Goal: Check status: Check status

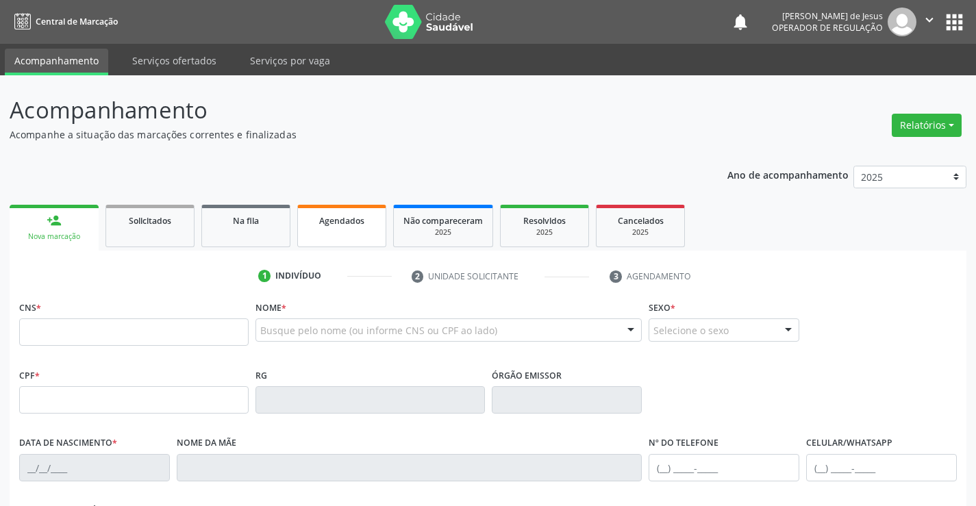
click at [327, 212] on link "Agendados" at bounding box center [341, 226] width 89 height 42
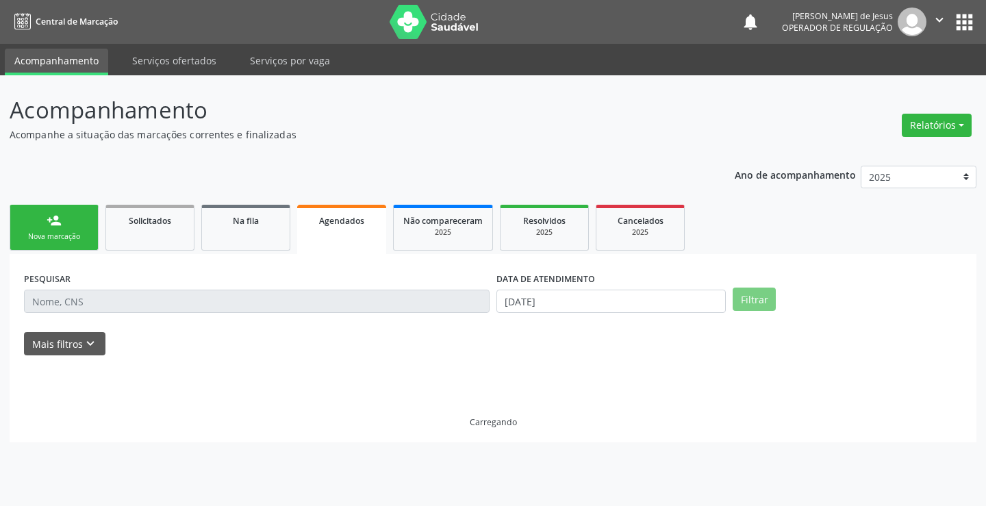
click at [327, 212] on link "Agendados" at bounding box center [341, 229] width 89 height 49
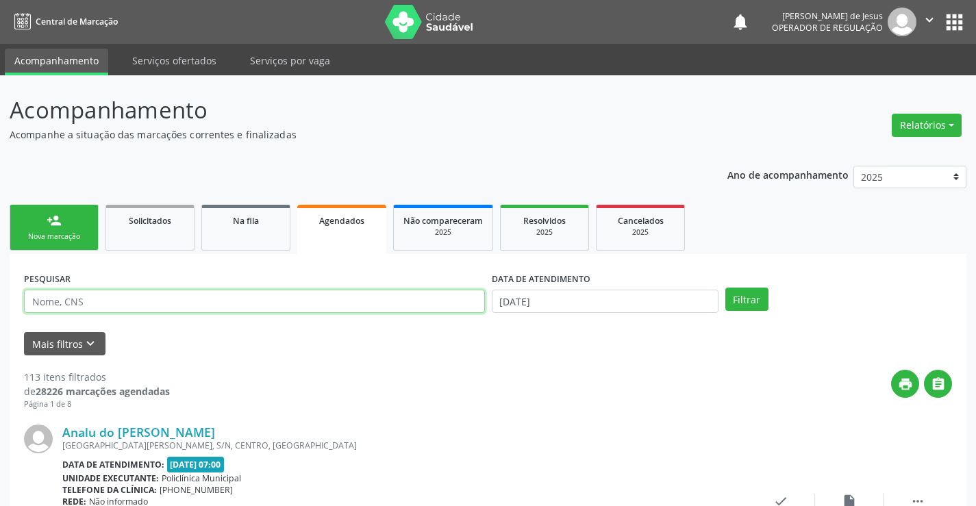
click at [184, 312] on input "text" at bounding box center [254, 301] width 461 height 23
click at [184, 310] on input "text" at bounding box center [254, 301] width 461 height 23
type input "701201059580315"
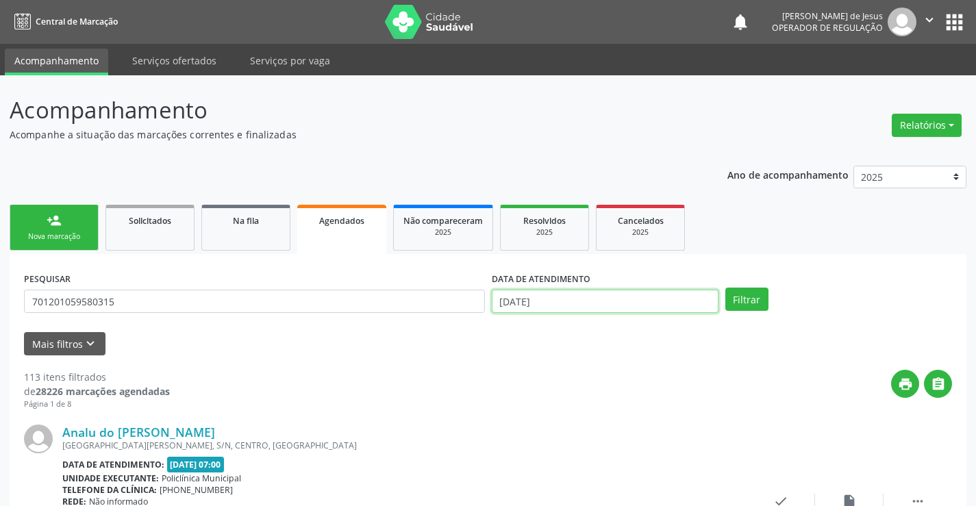
click at [674, 298] on input "[DATE]" at bounding box center [605, 301] width 227 height 23
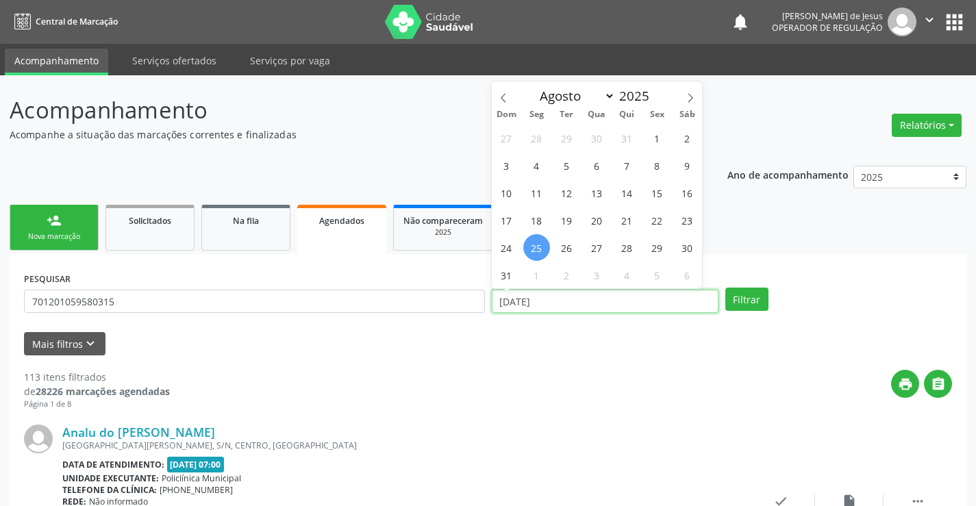
click at [674, 298] on input "[DATE]" at bounding box center [605, 301] width 227 height 23
click at [725, 288] on button "Filtrar" at bounding box center [746, 299] width 43 height 23
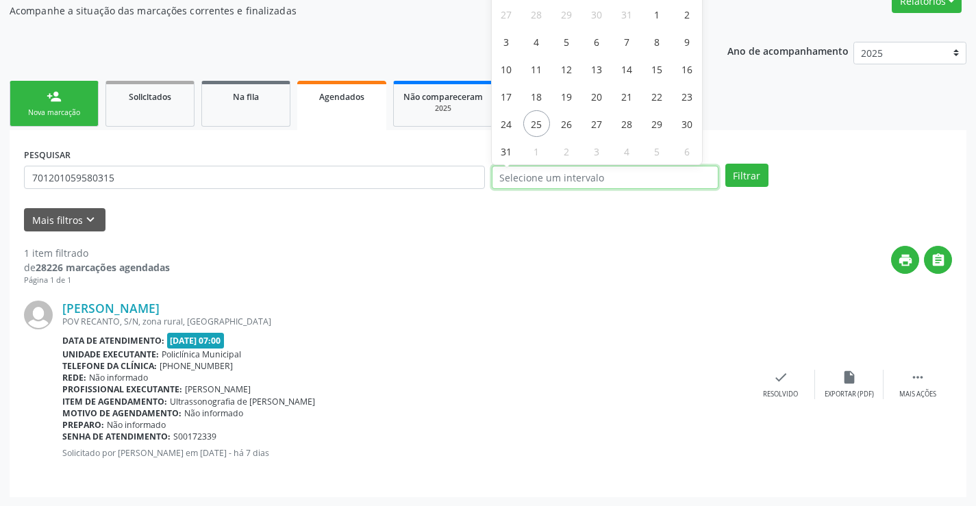
scroll to position [125, 0]
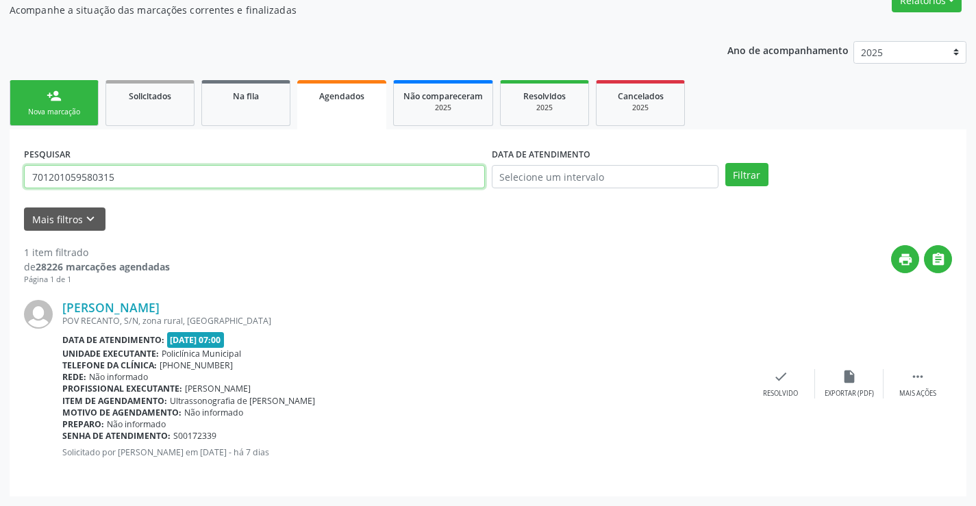
click at [375, 166] on input "701201059580315" at bounding box center [254, 176] width 461 height 23
type input "705004213890452"
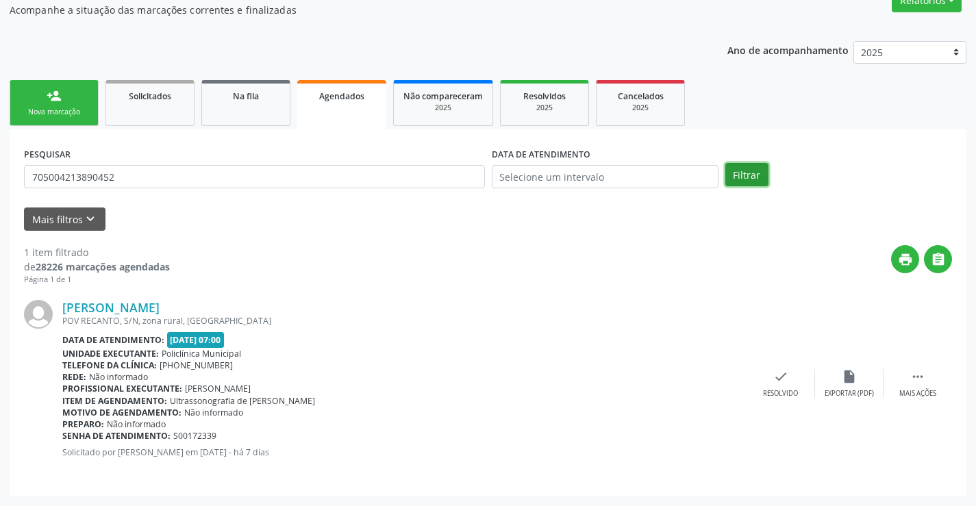
click at [744, 171] on button "Filtrar" at bounding box center [746, 174] width 43 height 23
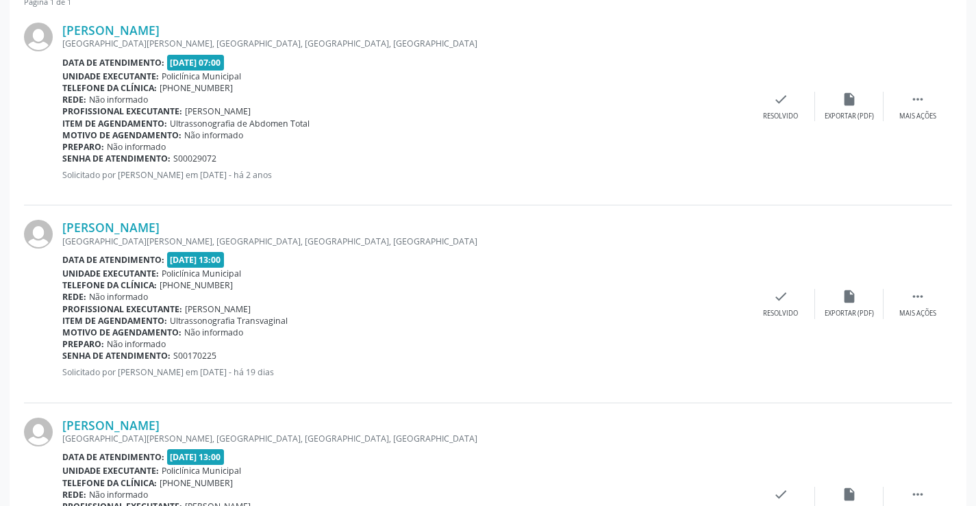
scroll to position [0, 0]
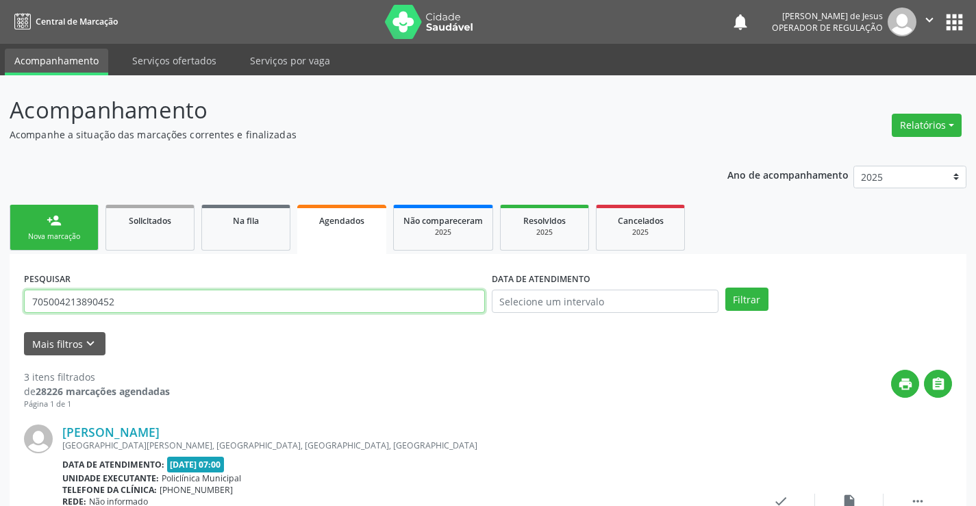
click at [357, 299] on input "705004213890452" at bounding box center [254, 301] width 461 height 23
